Goal: Task Accomplishment & Management: Use online tool/utility

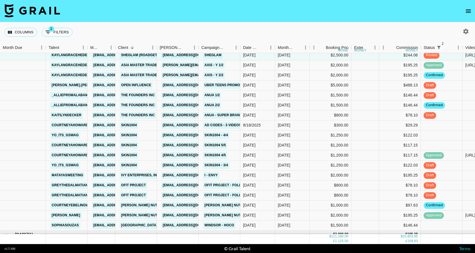
scroll to position [694, 0]
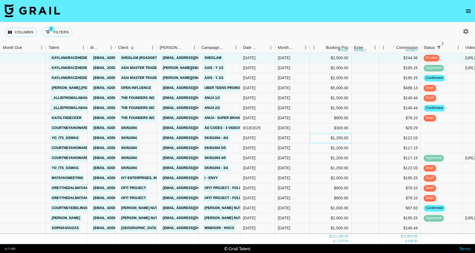
click at [314, 139] on div "$1,250.00" at bounding box center [331, 138] width 42 height 10
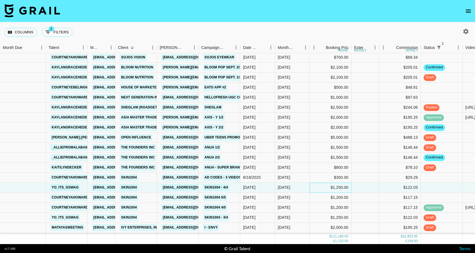
scroll to position [651, 0]
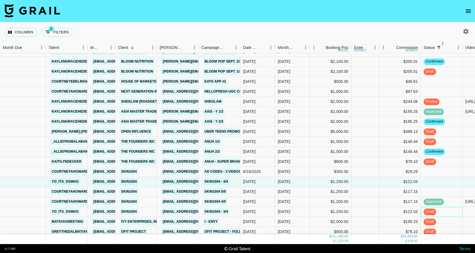
click at [443, 210] on div "draft" at bounding box center [442, 212] width 42 height 10
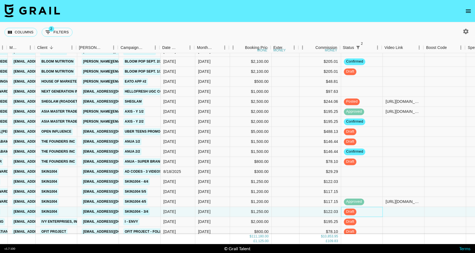
scroll to position [651, 81]
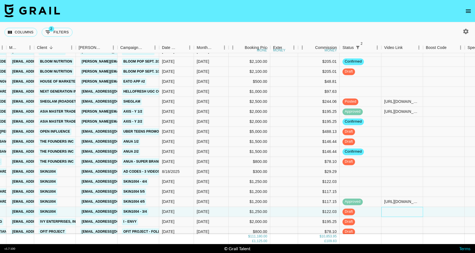
click at [401, 212] on div at bounding box center [403, 212] width 42 height 10
type input "[URL][DOMAIN_NAME]"
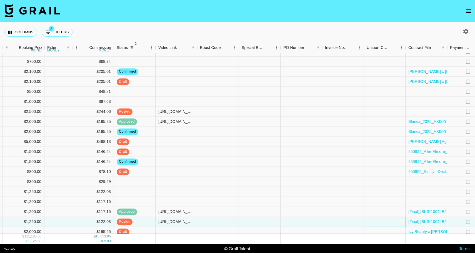
click at [374, 221] on div at bounding box center [385, 222] width 42 height 10
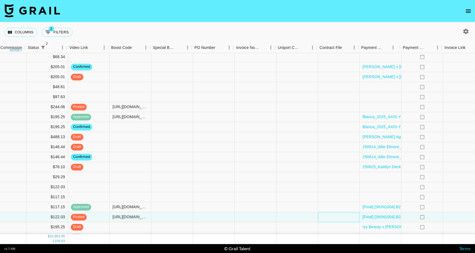
scroll to position [645, 427]
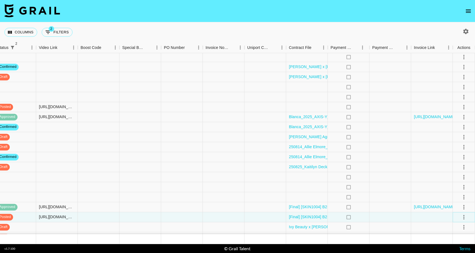
click at [466, 217] on icon "select merge strategy" at bounding box center [464, 217] width 7 height 7
click at [446, 203] on div "Approve" at bounding box center [452, 205] width 17 height 7
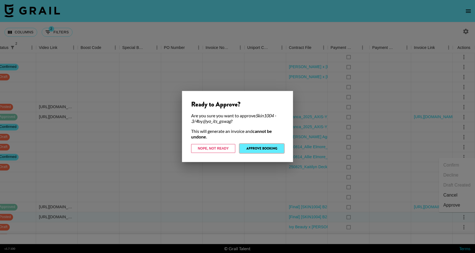
click at [272, 151] on button "Approve Booking" at bounding box center [262, 148] width 44 height 9
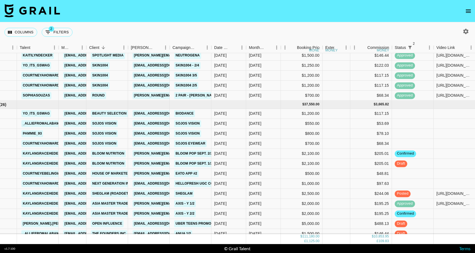
scroll to position [558, 29]
click at [279, 114] on div "[DATE]" at bounding box center [263, 114] width 35 height 10
